Goal: Transaction & Acquisition: Purchase product/service

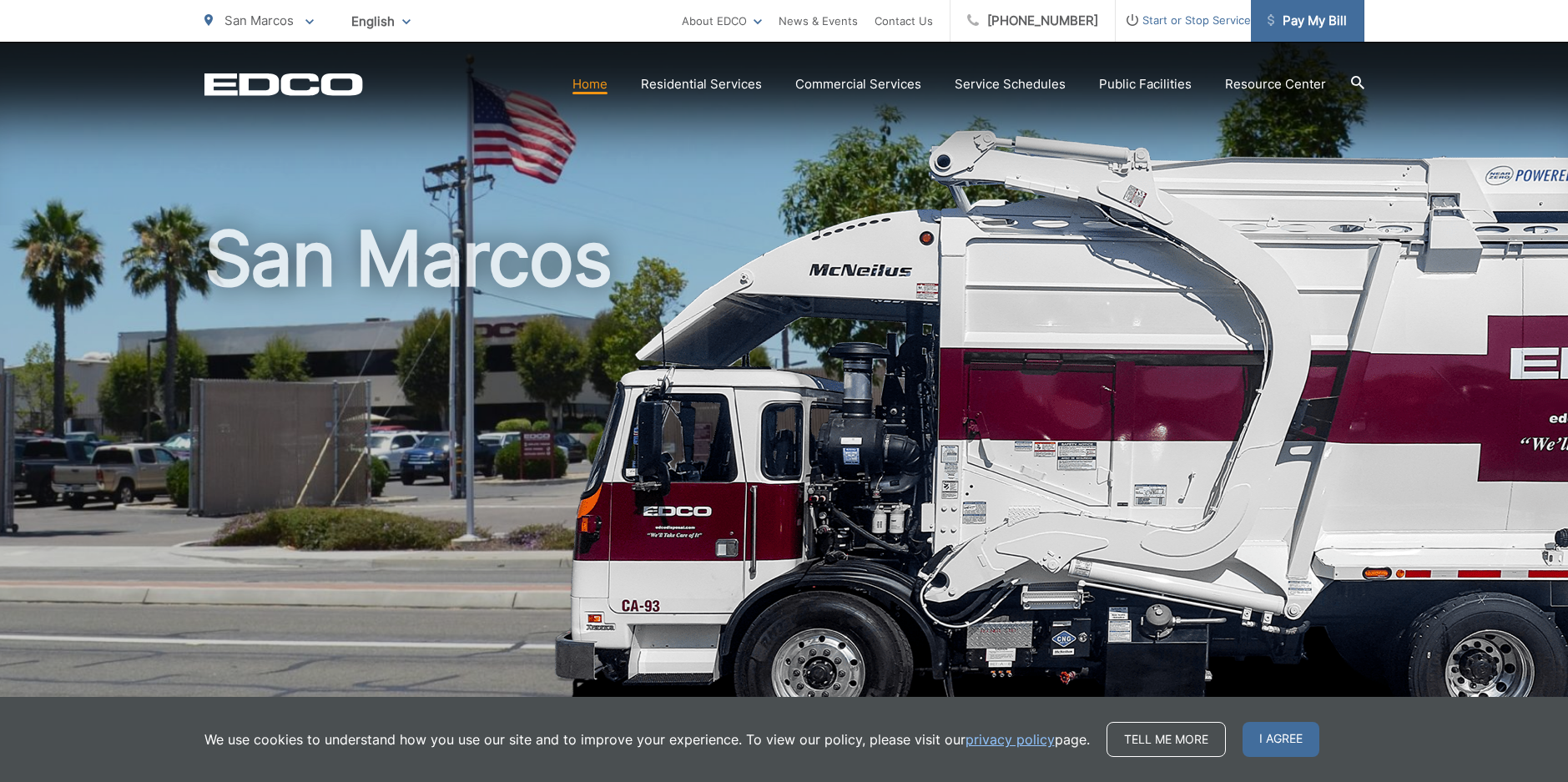
click at [1298, 26] on span "Pay My Bill" at bounding box center [1307, 21] width 79 height 20
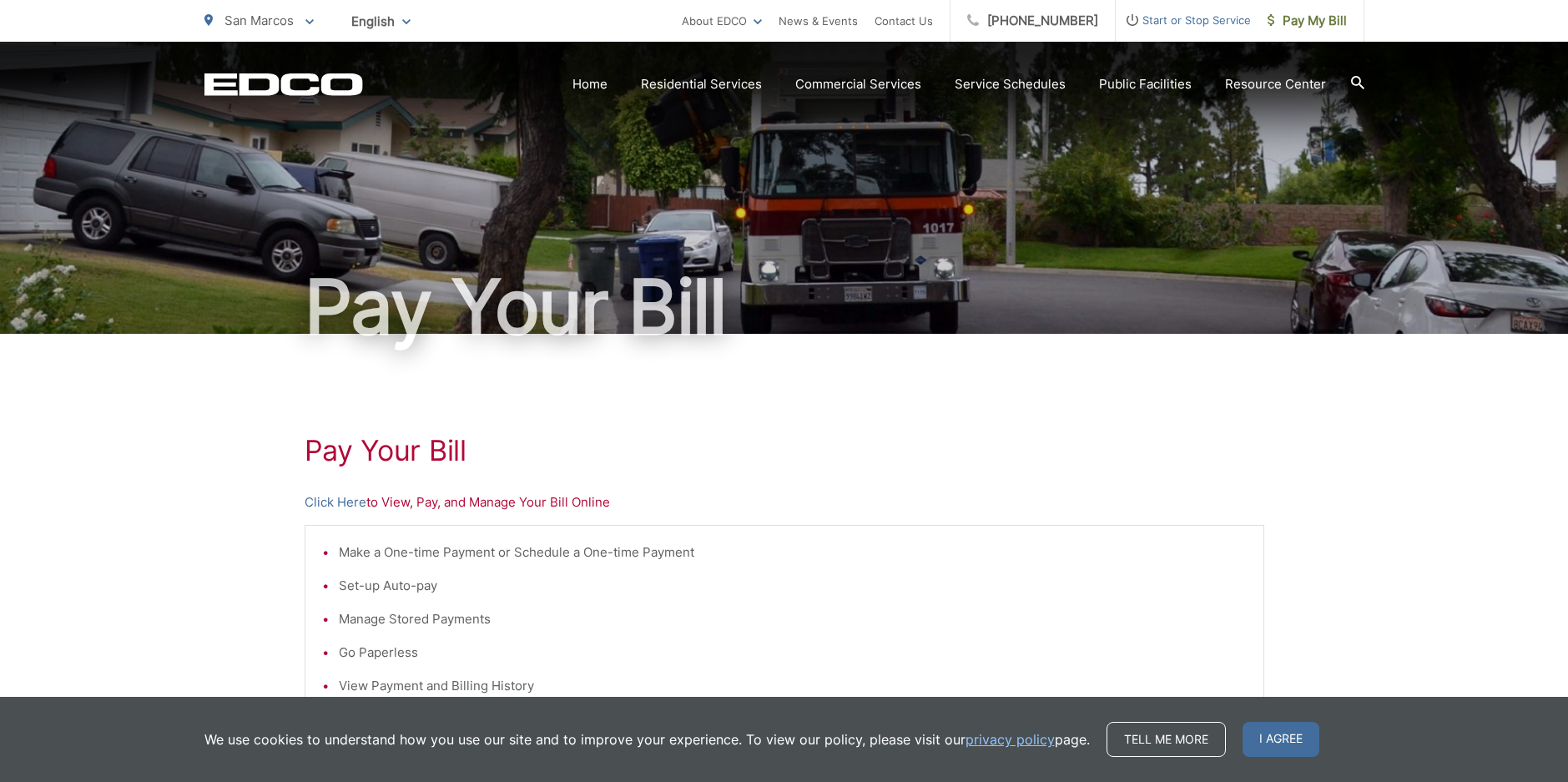
click at [1267, 739] on html "Home Back Home Residential Services Overview Curbside Pickup Recycling Organic …" at bounding box center [784, 391] width 1568 height 782
click at [329, 494] on link "Click Here" at bounding box center [336, 502] width 62 height 20
